Goal: Find specific page/section: Find specific page/section

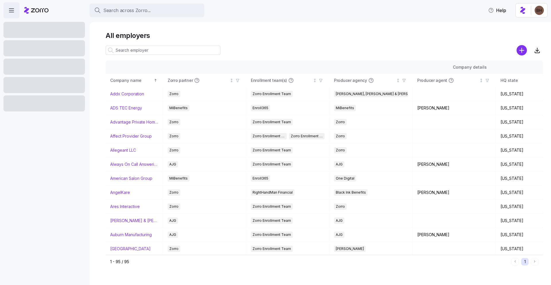
click at [118, 11] on span "Search across Zorro..." at bounding box center [126, 10] width 47 height 7
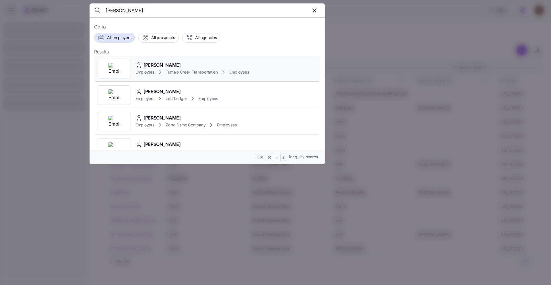
type input "[PERSON_NAME]"
click at [183, 66] on div "[PERSON_NAME]" at bounding box center [191, 64] width 113 height 7
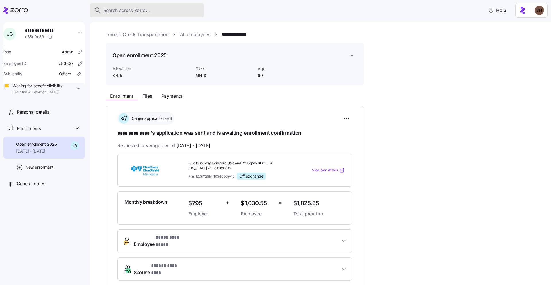
click at [115, 12] on span "Search across Zorro..." at bounding box center [126, 10] width 46 height 7
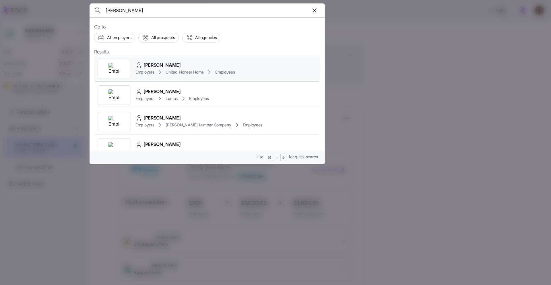
type input "[PERSON_NAME]"
click at [179, 64] on div "[PERSON_NAME]" at bounding box center [185, 64] width 100 height 7
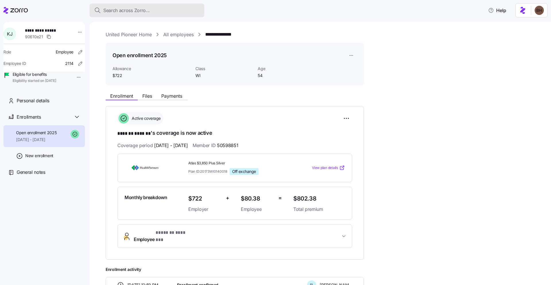
click at [167, 8] on div "Search across Zorro..." at bounding box center [147, 10] width 106 height 7
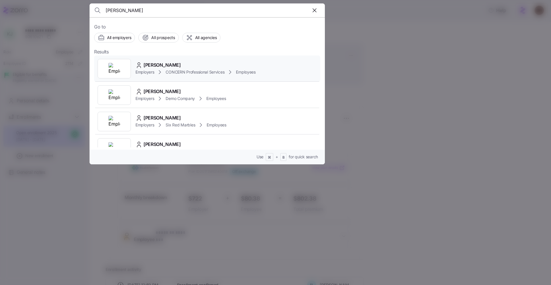
type input "[PERSON_NAME]"
click at [162, 69] on icon at bounding box center [159, 72] width 7 height 7
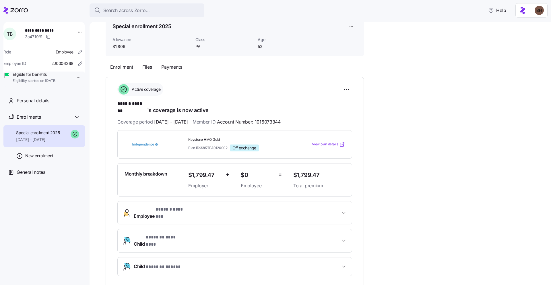
scroll to position [33, 0]
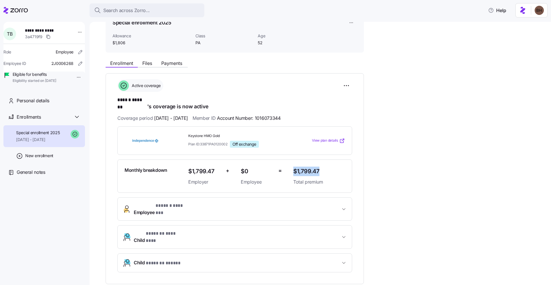
drag, startPoint x: 320, startPoint y: 164, endPoint x: 293, endPoint y: 166, distance: 27.0
click at [293, 166] on span "$1,799.47" at bounding box center [319, 170] width 52 height 9
copy span "$1,799.47"
click at [106, 11] on span "Search across Zorro..." at bounding box center [126, 10] width 46 height 7
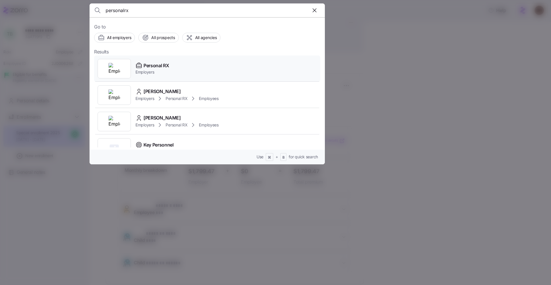
type input "personalrx"
click at [164, 66] on span "Personal RX" at bounding box center [156, 65] width 26 height 7
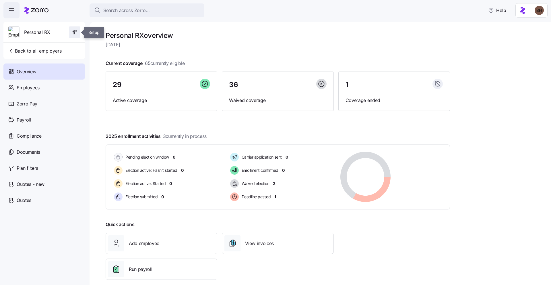
click at [76, 32] on icon "button" at bounding box center [75, 32] width 6 height 6
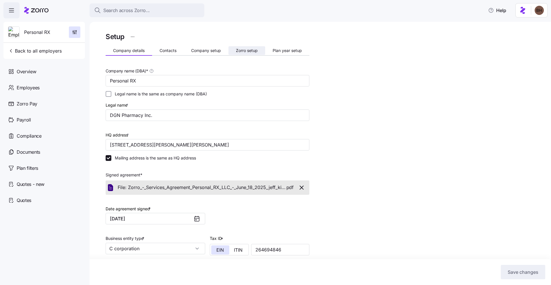
click at [254, 50] on span "Zorro setup" at bounding box center [247, 50] width 22 height 4
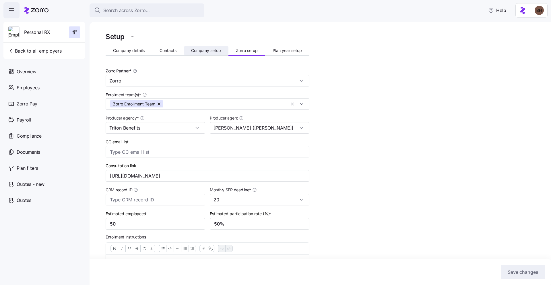
click at [201, 52] on span "Company setup" at bounding box center [206, 50] width 30 height 4
